Goal: Task Accomplishment & Management: Manage account settings

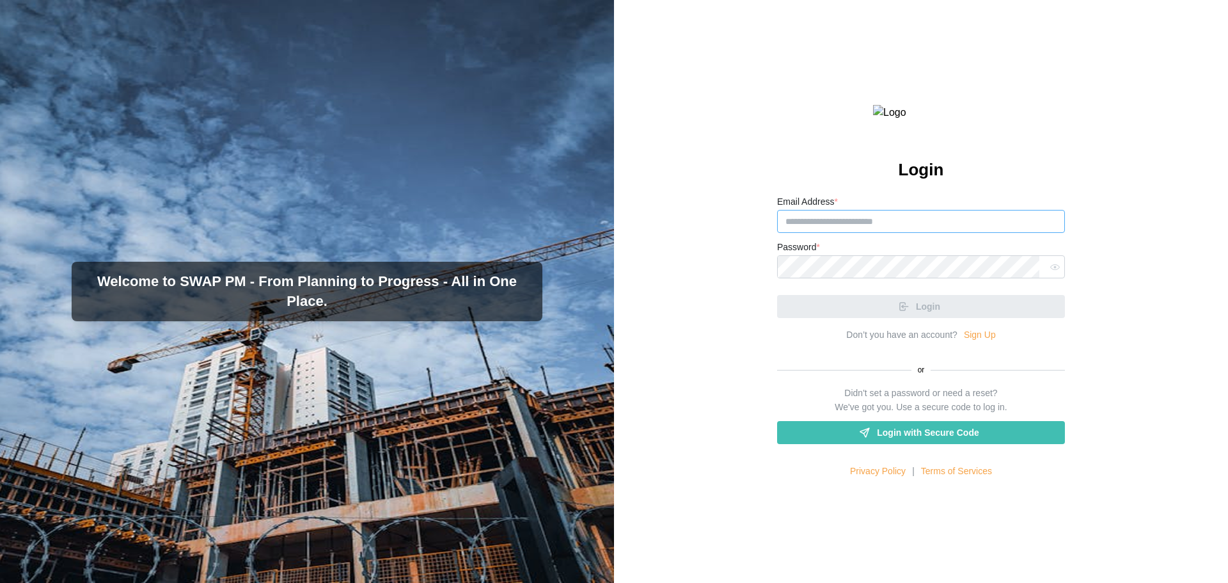
click at [924, 233] on input "Email Address *" at bounding box center [921, 221] width 288 height 23
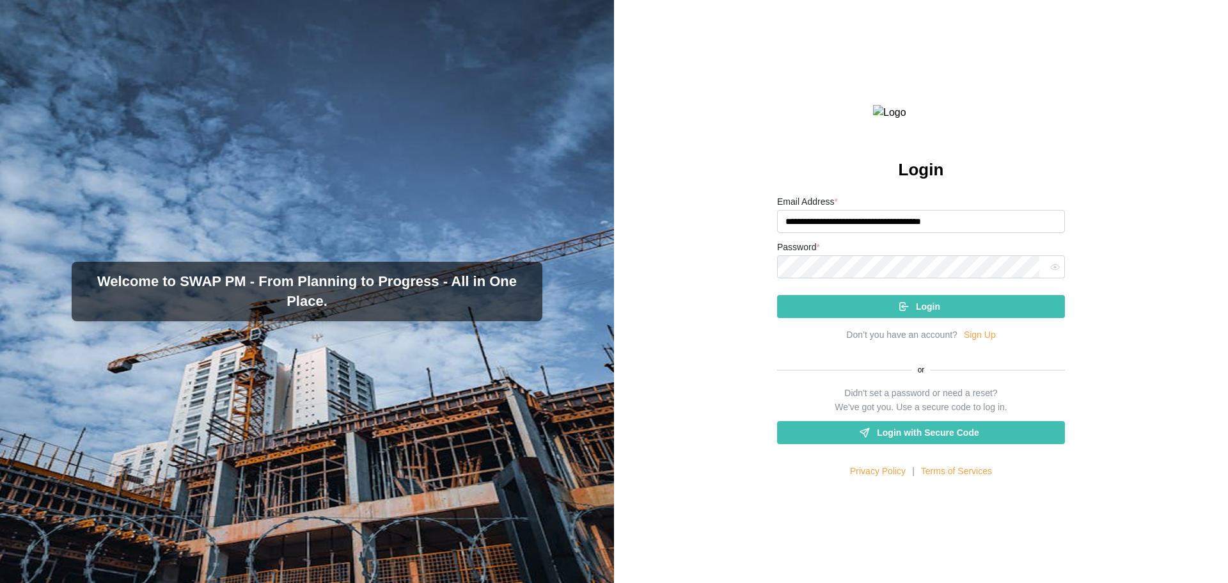
click at [919, 233] on input "**********" at bounding box center [921, 221] width 288 height 23
type input "**********"
click at [777, 295] on button "Login" at bounding box center [921, 306] width 288 height 23
